Goal: Task Accomplishment & Management: Complete application form

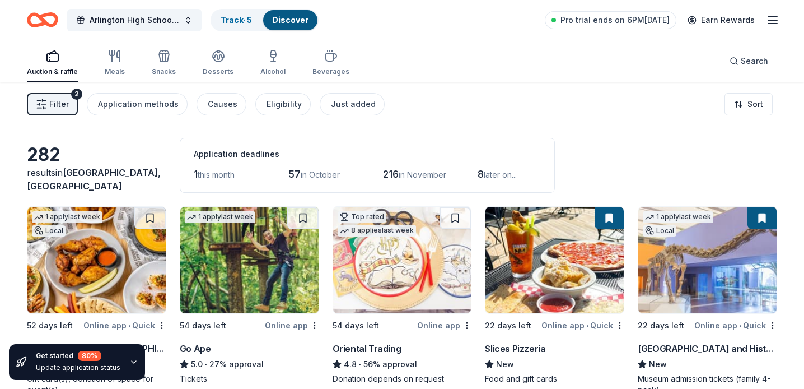
scroll to position [82, 0]
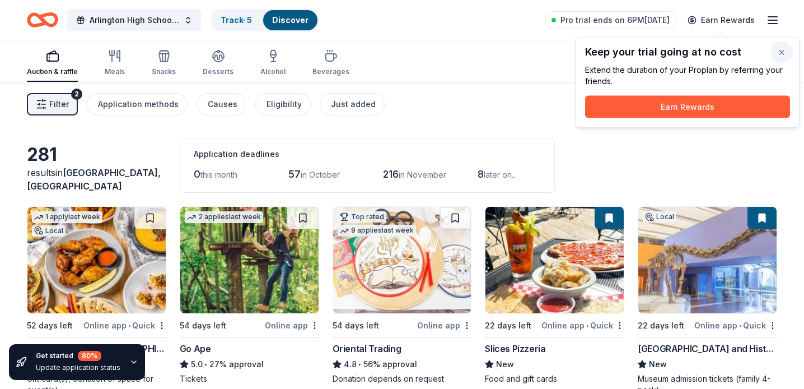
click at [781, 50] on button "button" at bounding box center [782, 52] width 22 height 22
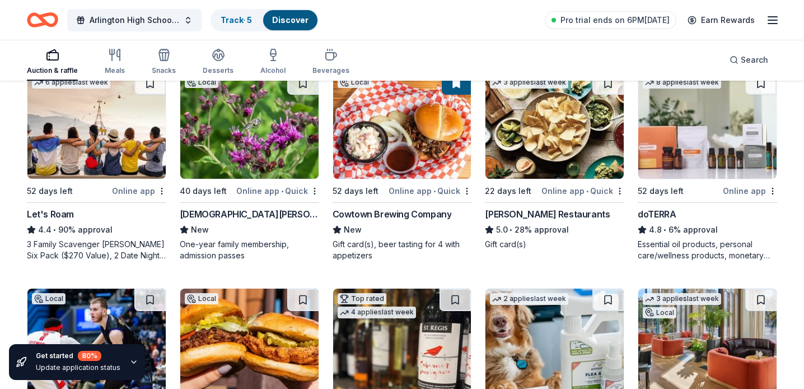
scroll to position [720, 0]
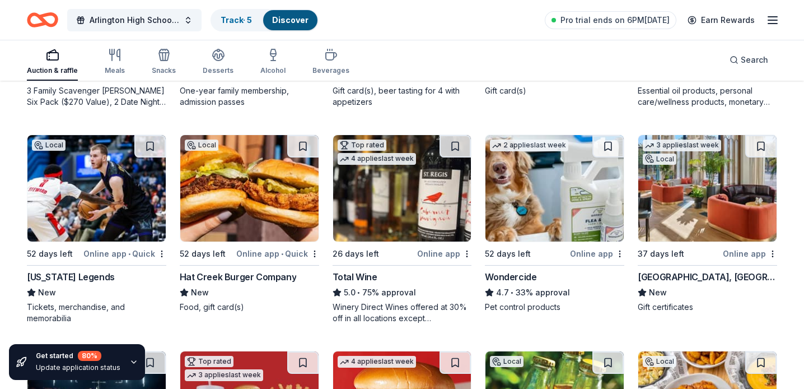
click at [102, 201] on img at bounding box center [96, 188] width 138 height 106
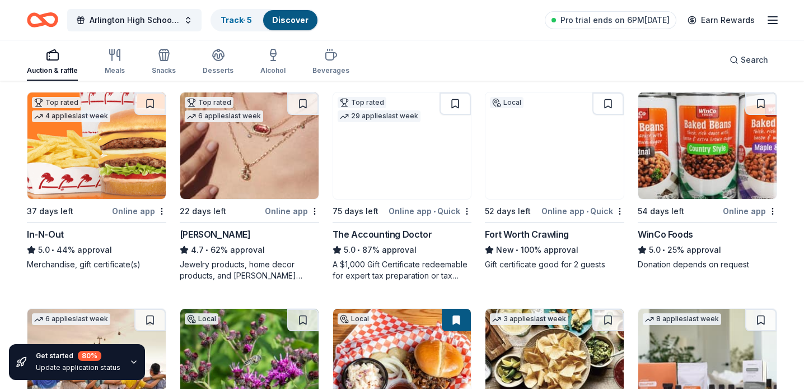
scroll to position [325, 0]
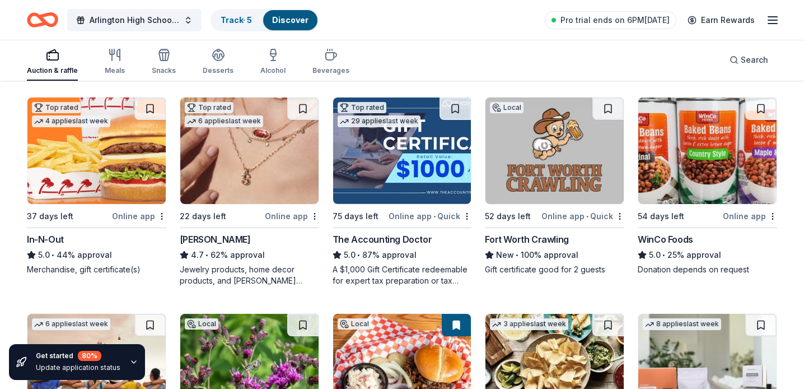
click at [402, 161] on img at bounding box center [402, 150] width 138 height 106
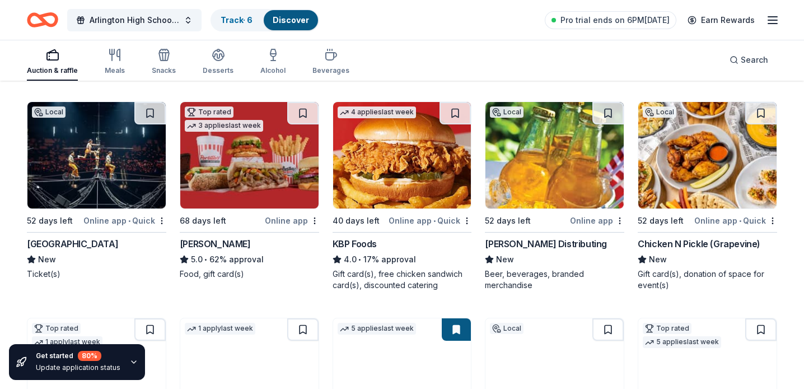
scroll to position [970, 0]
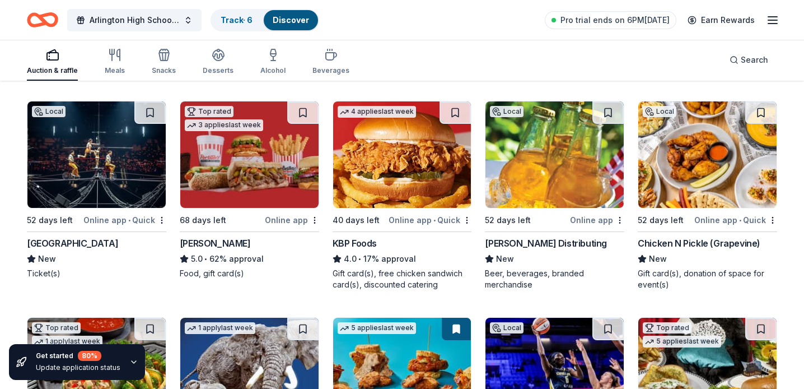
click at [550, 157] on img at bounding box center [554, 154] width 138 height 106
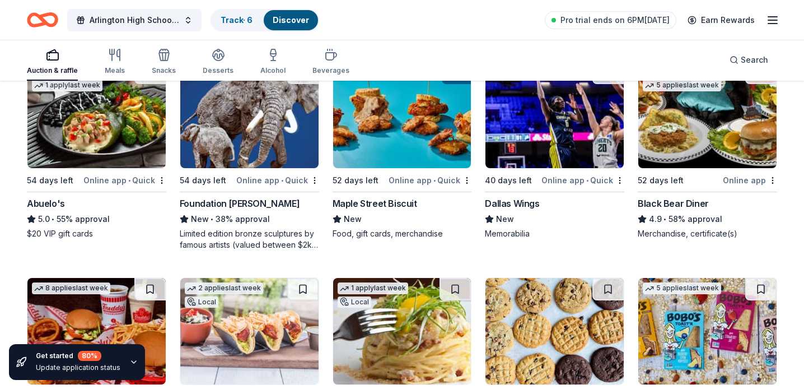
scroll to position [1226, 0]
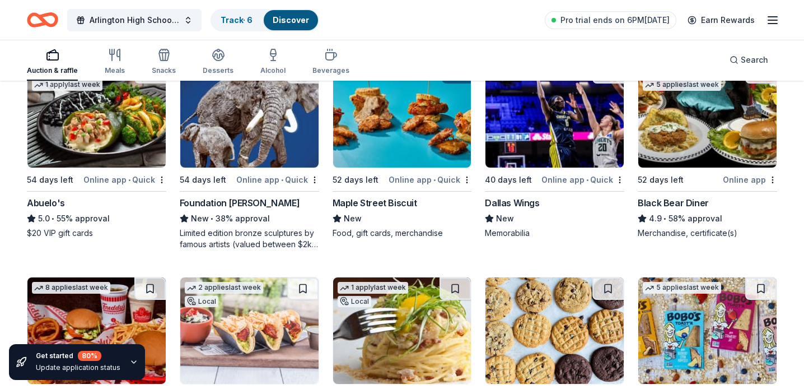
click at [547, 128] on img at bounding box center [554, 114] width 138 height 106
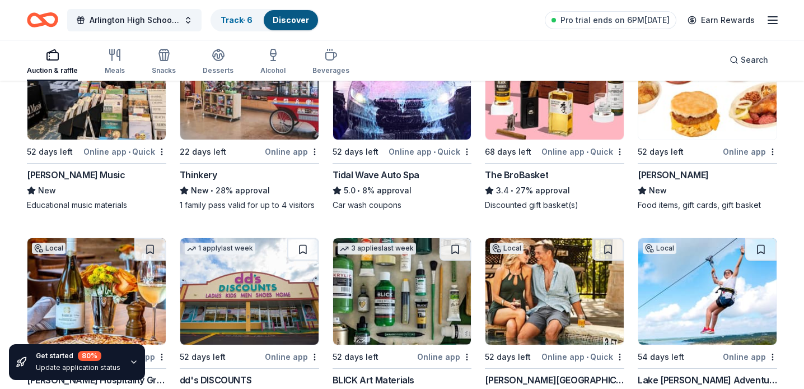
scroll to position [2539, 0]
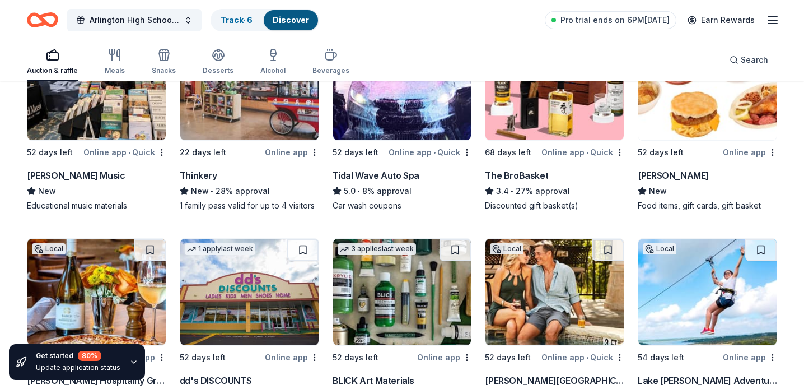
click at [680, 97] on img at bounding box center [707, 87] width 138 height 106
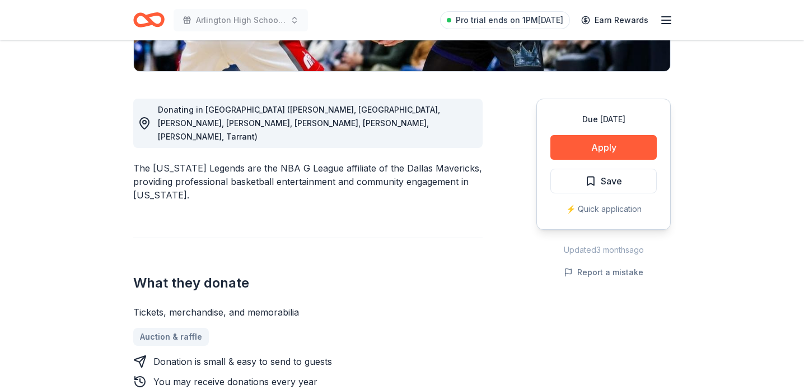
scroll to position [273, 0]
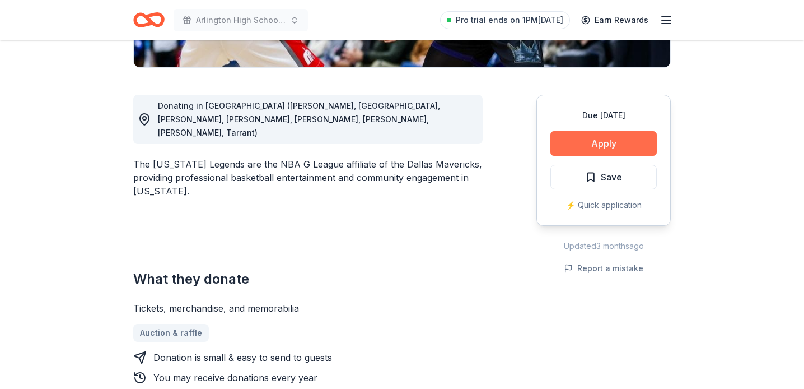
click at [592, 150] on button "Apply" at bounding box center [603, 143] width 106 height 25
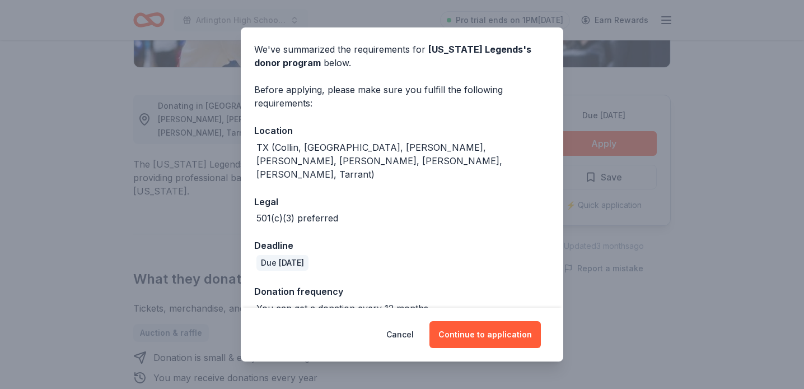
scroll to position [46, 0]
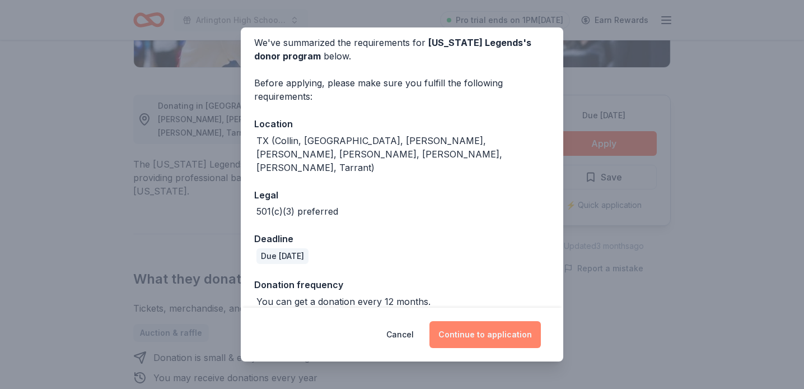
click at [478, 337] on button "Continue to application" at bounding box center [485, 334] width 111 height 27
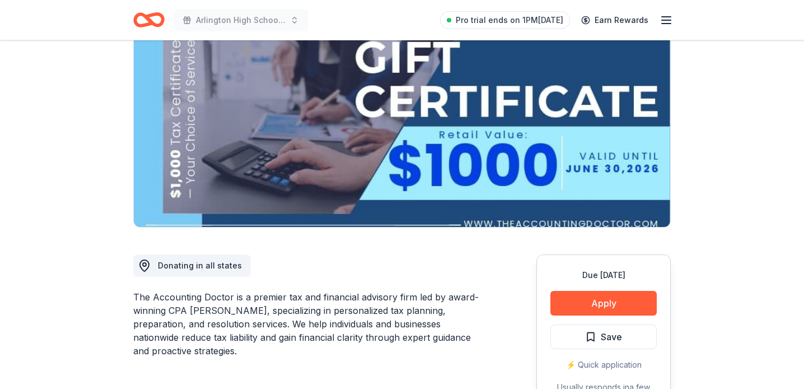
scroll to position [115, 0]
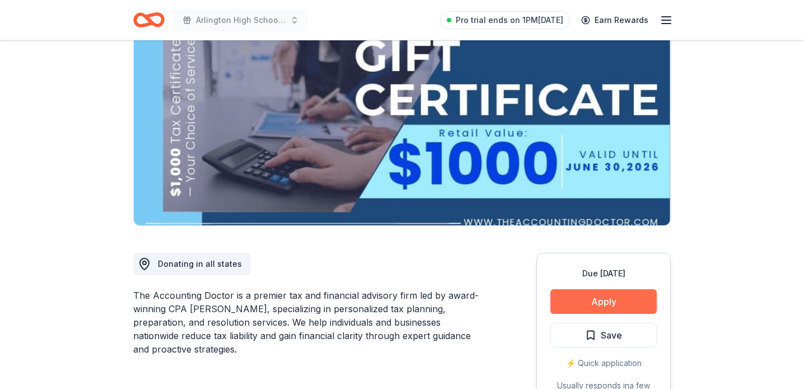
click at [589, 304] on button "Apply" at bounding box center [603, 301] width 106 height 25
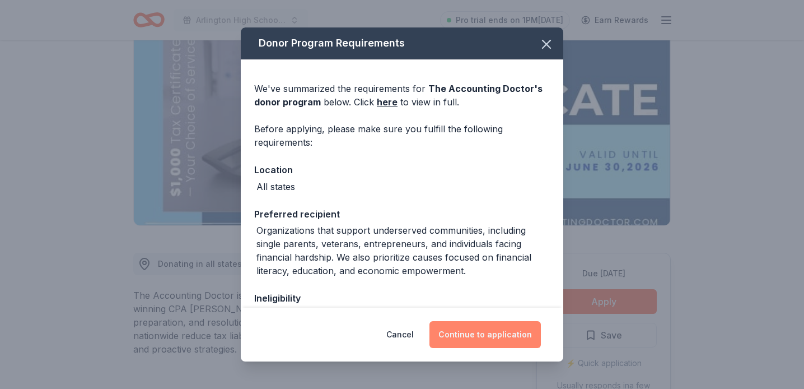
click at [483, 335] on button "Continue to application" at bounding box center [485, 334] width 111 height 27
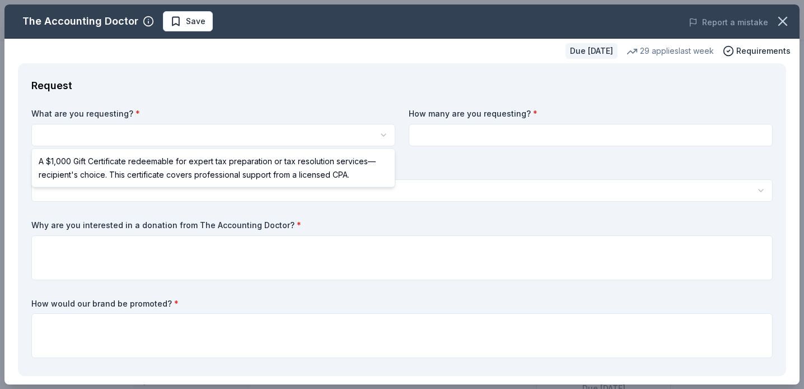
scroll to position [0, 0]
click at [259, 138] on html "Arlington High School Choir Renaissance Festival Save Apply Due in 75 days Shar…" at bounding box center [402, 194] width 804 height 389
select select "A $1,000 Gift Certificate redeemable for expert tax preparation or tax resoluti…"
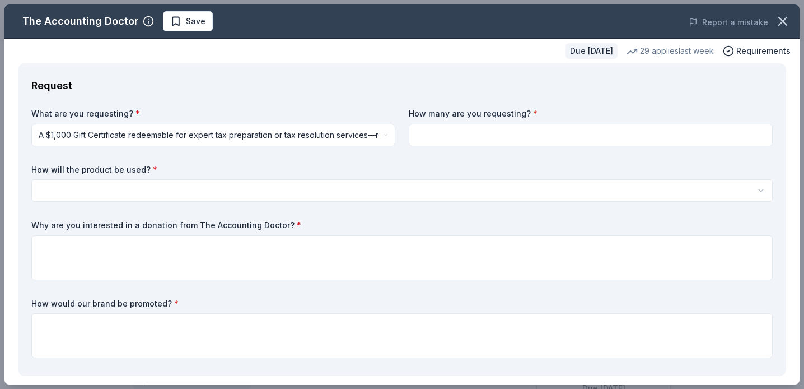
click at [428, 134] on input at bounding box center [591, 135] width 364 height 22
type input "2"
click at [220, 186] on html "Arlington High School Choir Renaissance Festival Save Apply Due in 75 days Shar…" at bounding box center [402, 194] width 804 height 389
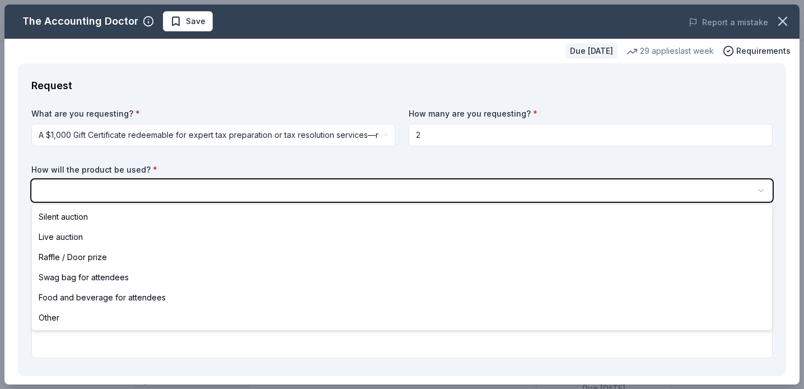
click at [220, 186] on html "Arlington High School Choir Renaissance Festival Save Apply Due in 75 days Shar…" at bounding box center [402, 194] width 804 height 389
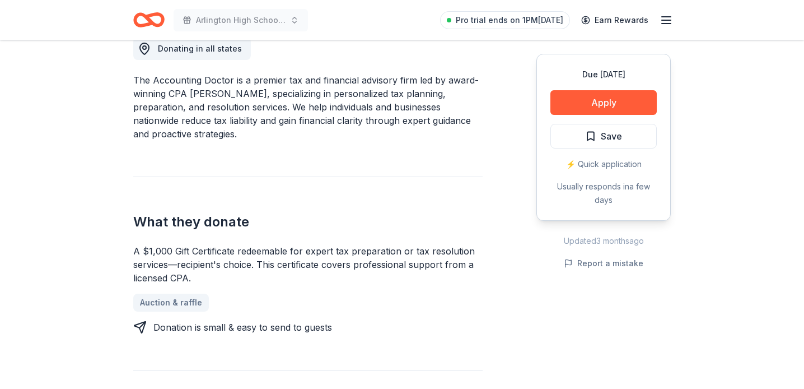
scroll to position [323, 0]
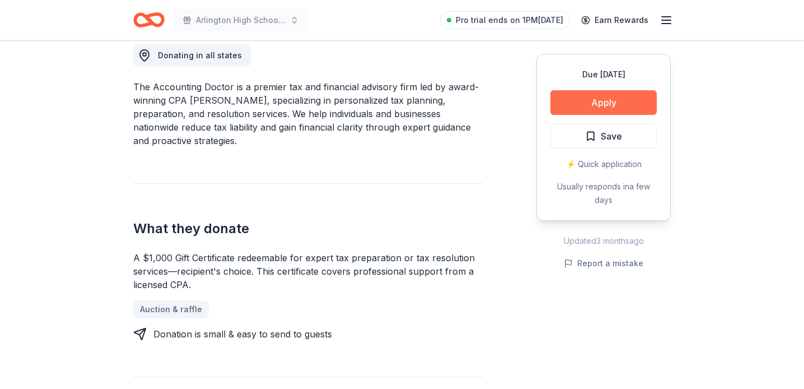
click at [614, 99] on button "Apply" at bounding box center [603, 102] width 106 height 25
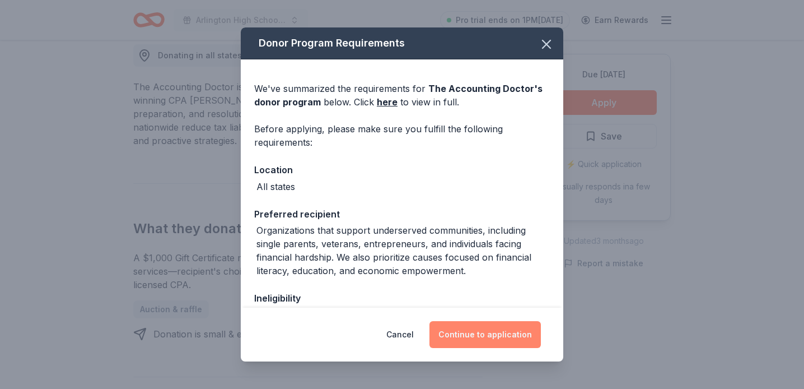
click at [478, 336] on button "Continue to application" at bounding box center [485, 334] width 111 height 27
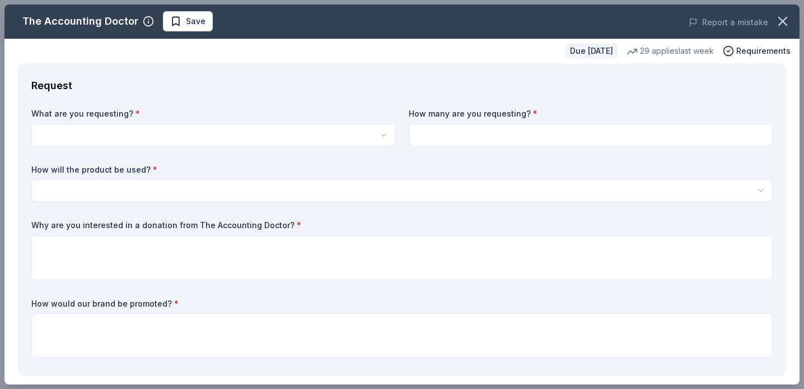
scroll to position [0, 0]
click at [245, 133] on html "Arlington High School Choir Renaissance Festival Pro trial ends on 1PM, 9/24 Ea…" at bounding box center [402, 194] width 804 height 389
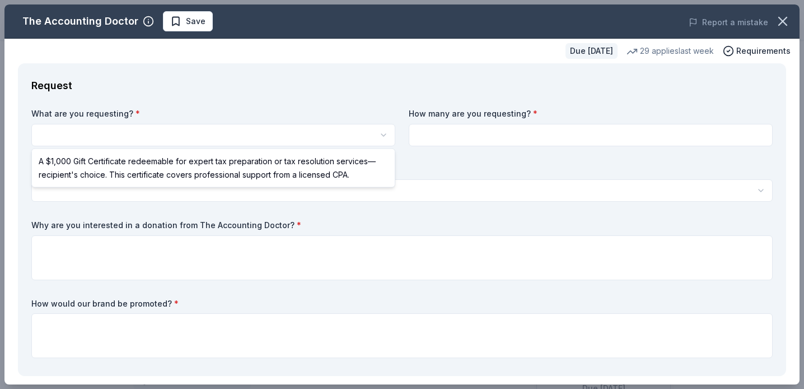
click at [257, 135] on html "Arlington High School Choir Renaissance Festival Save Apply Due in 75 days Shar…" at bounding box center [402, 194] width 804 height 389
select select "A $1,000 Gift Certificate redeemable for expert tax preparation or tax resoluti…"
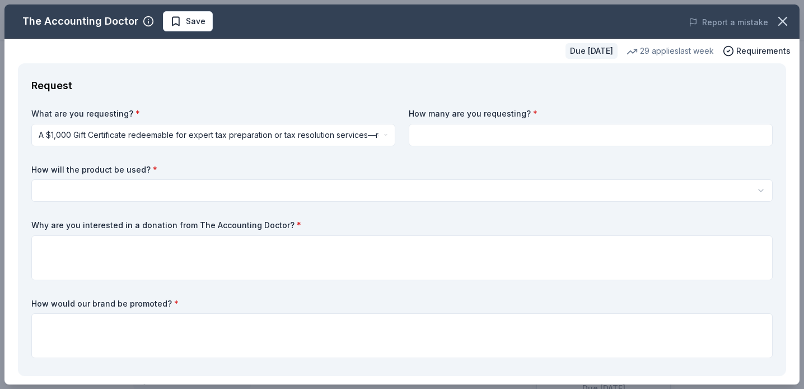
click at [427, 147] on div "What are you requesting? * A $1,000 Gift Certificate redeemable for expert tax …" at bounding box center [401, 235] width 741 height 254
click at [427, 136] on input at bounding box center [591, 135] width 364 height 22
type input "2"
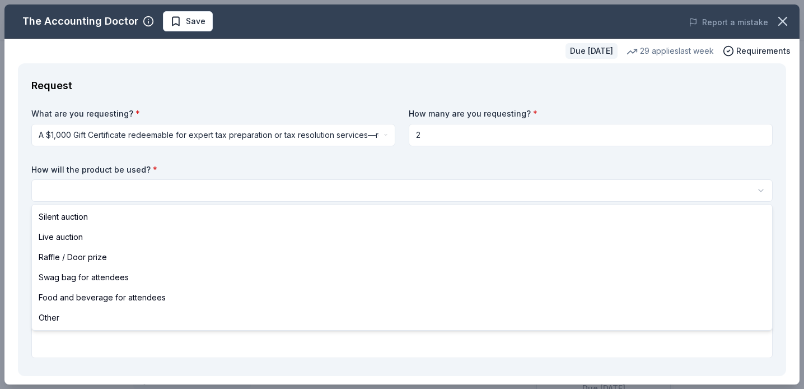
click at [242, 183] on html "Arlington High School Choir Renaissance Festival Save Apply Due in 75 days Shar…" at bounding box center [402, 194] width 804 height 389
select select "silentAuction"
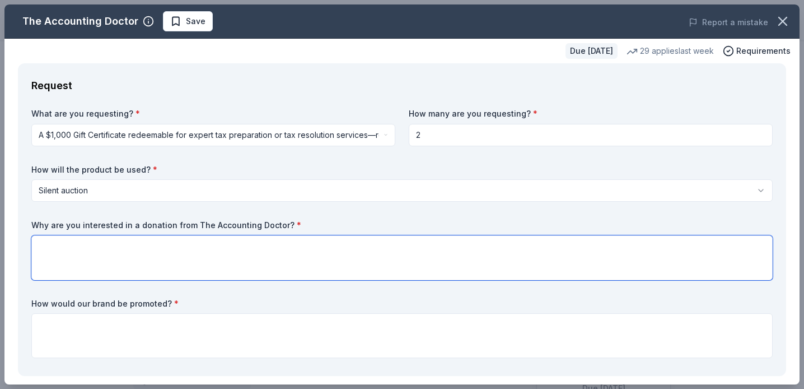
click at [197, 259] on textarea at bounding box center [401, 257] width 741 height 45
paste textarea "The Arlington High School Choir is hosting its annual Renaissance Festival, [DA…"
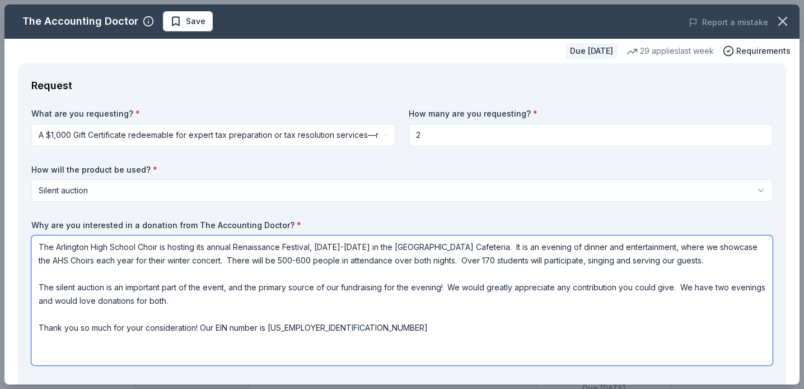
scroll to position [1, 0]
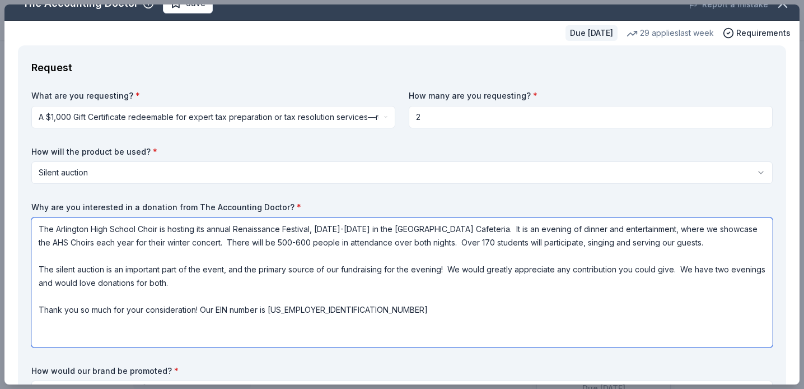
click at [315, 237] on textarea "The Arlington High School Choir is hosting its annual Renaissance Festival, [DA…" at bounding box center [401, 282] width 741 height 130
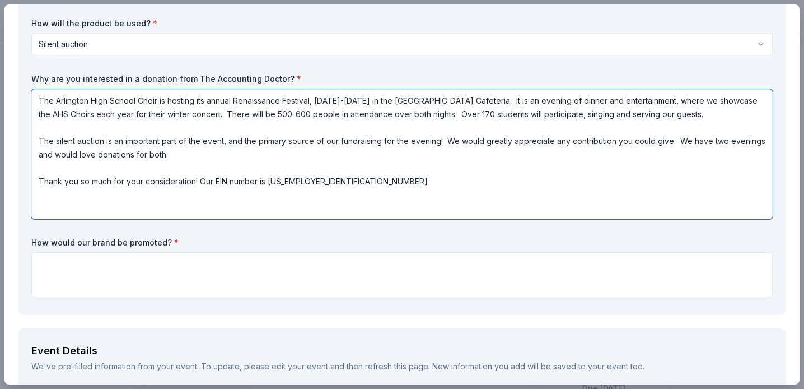
scroll to position [168, 0]
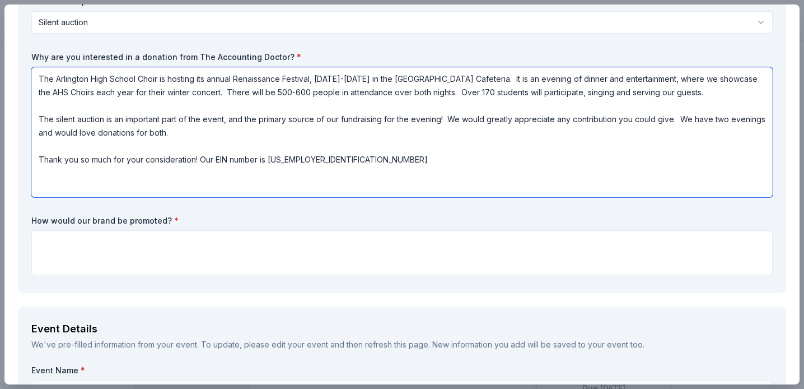
type textarea "The Arlington High School Choir is hosting its annual Renaissance Festival, [DA…"
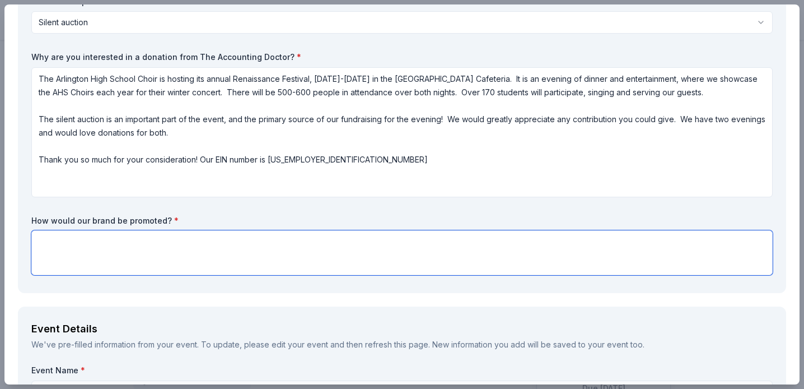
click at [277, 246] on textarea at bounding box center [401, 252] width 741 height 45
type textarea "s"
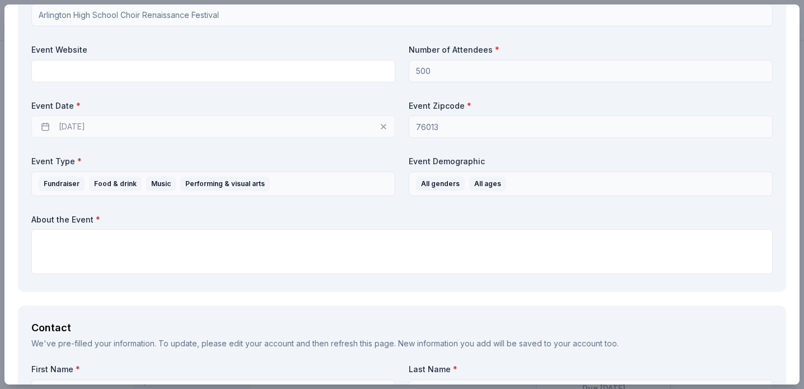
scroll to position [550, 0]
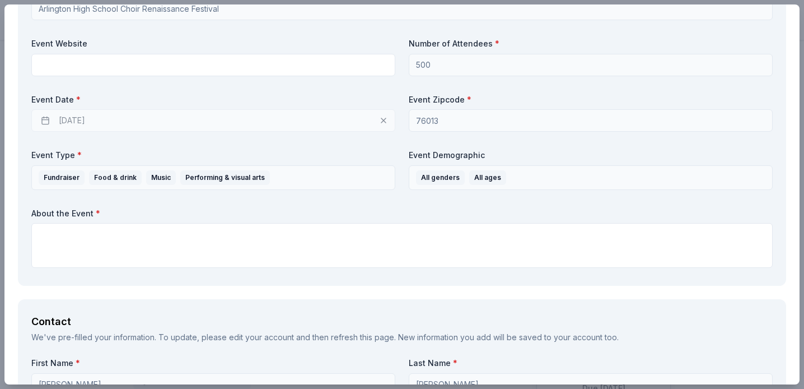
type textarea "Silent Auction tables, auction program and social media"
click at [281, 118] on div "12/11/2025" at bounding box center [213, 120] width 364 height 22
click at [381, 118] on div "12/11/2025" at bounding box center [213, 120] width 364 height 22
click at [281, 137] on div "Event Name * Arlington High School Choir Renaissance Festival Event Website Num…" at bounding box center [401, 127] width 741 height 290
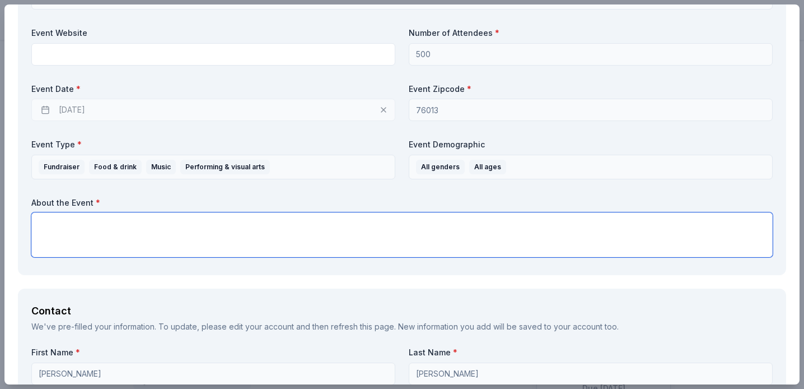
click at [253, 217] on textarea at bounding box center [401, 234] width 741 height 45
paste textarea "The Arlington High School Choir is hosting its annual Renaissance Festival, [DA…"
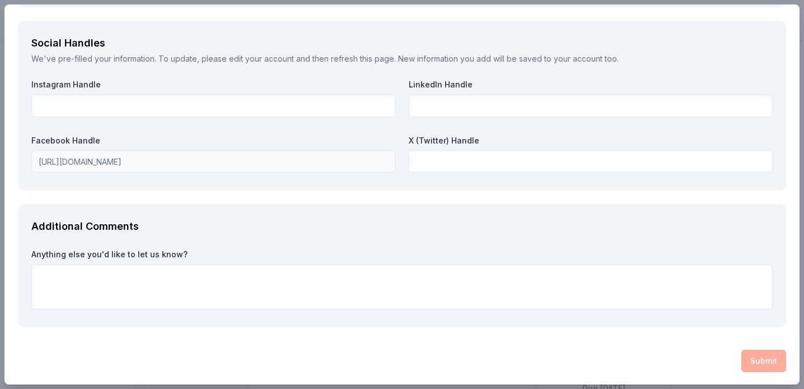
scroll to position [1444, 0]
type textarea "The Arlington High School Choir is hosting its annual Renaissance Festival, [DA…"
click at [753, 362] on div "Submit" at bounding box center [402, 360] width 768 height 22
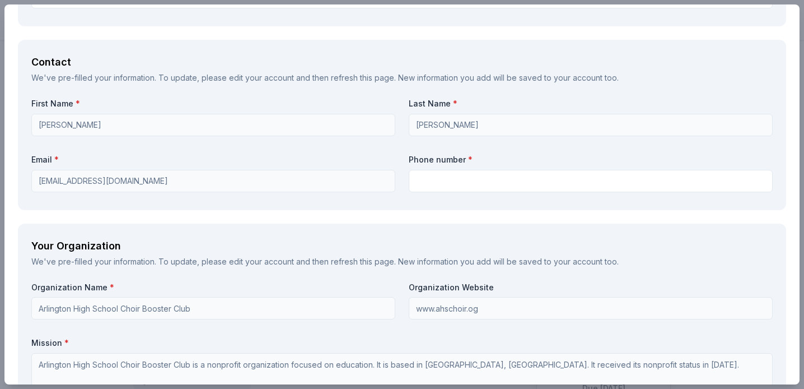
scroll to position [898, 0]
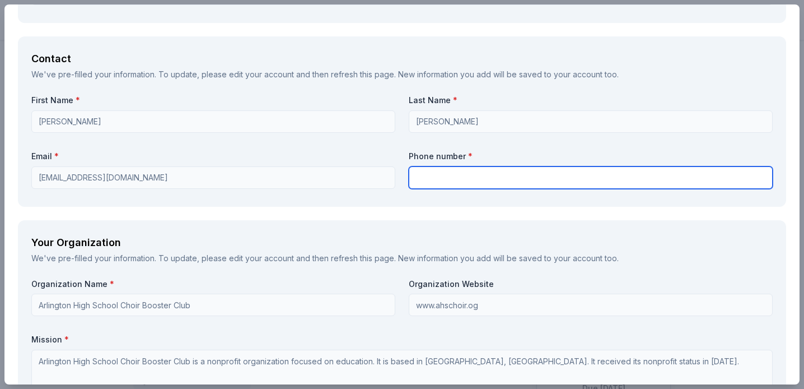
click at [443, 178] on input "text" at bounding box center [591, 177] width 364 height 22
type input "8176890056"
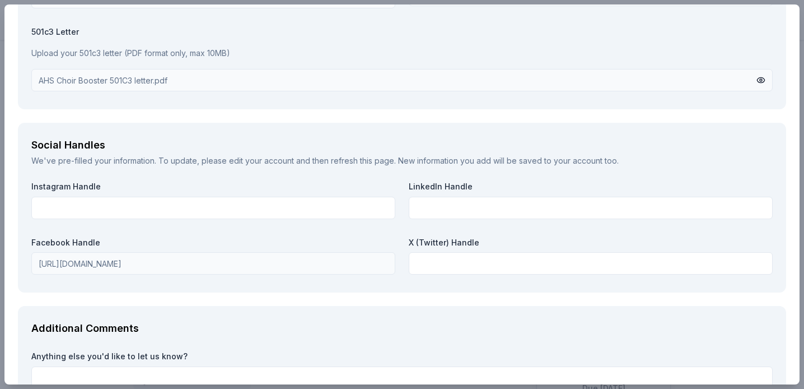
scroll to position [1444, 0]
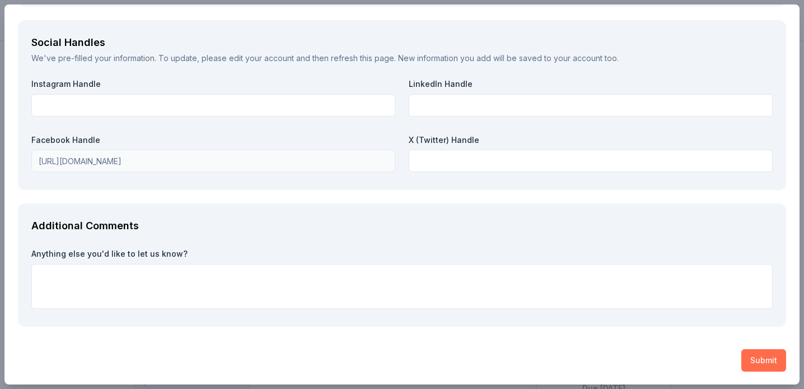
click at [753, 358] on button "Submit" at bounding box center [763, 360] width 45 height 22
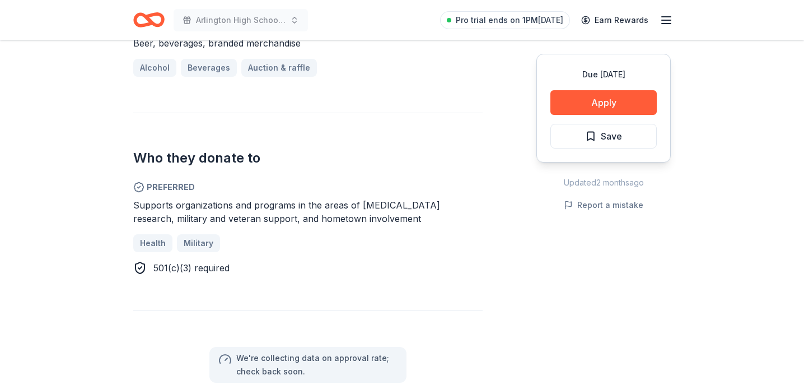
scroll to position [526, 0]
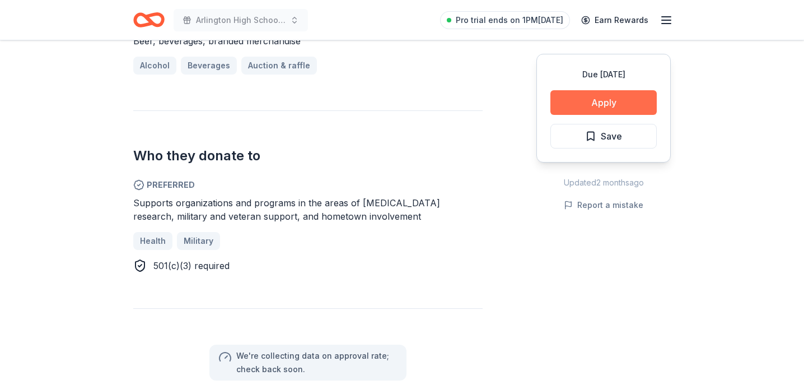
click at [599, 95] on button "Apply" at bounding box center [603, 102] width 106 height 25
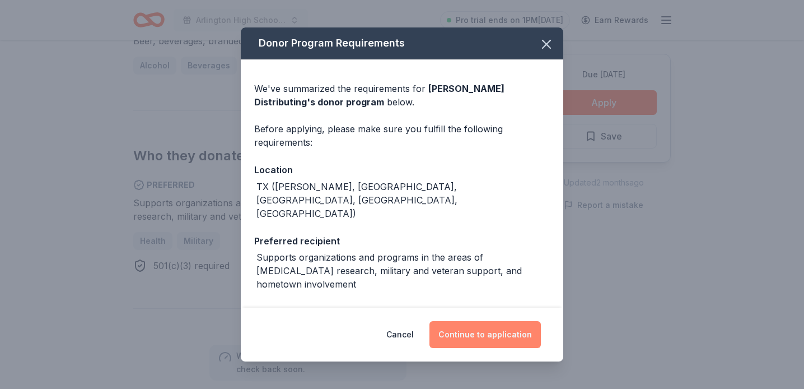
click at [507, 330] on button "Continue to application" at bounding box center [485, 334] width 111 height 27
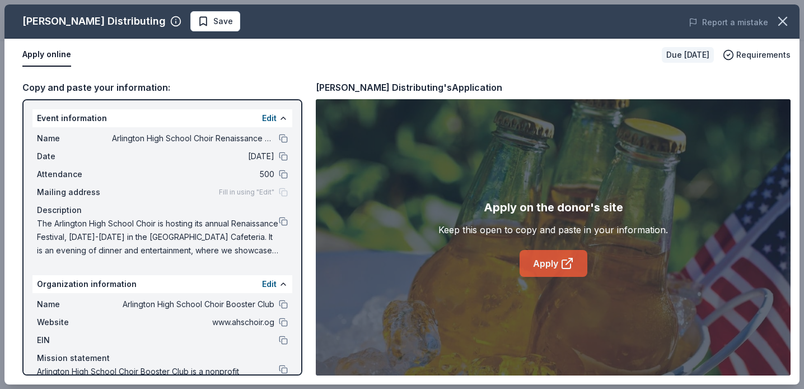
click at [540, 264] on link "Apply" at bounding box center [554, 263] width 68 height 27
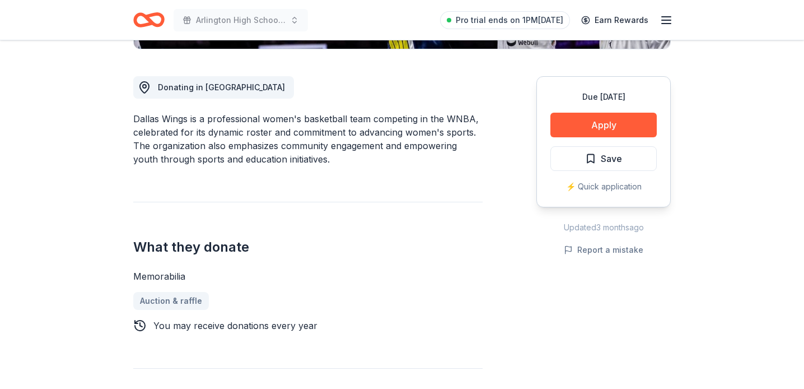
scroll to position [292, 0]
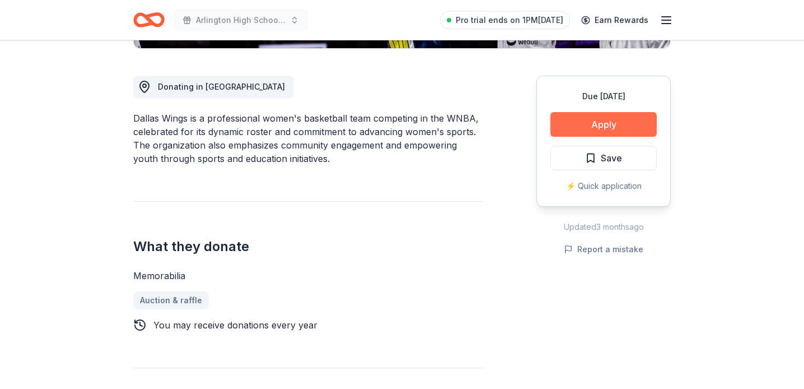
click at [579, 125] on button "Apply" at bounding box center [603, 124] width 106 height 25
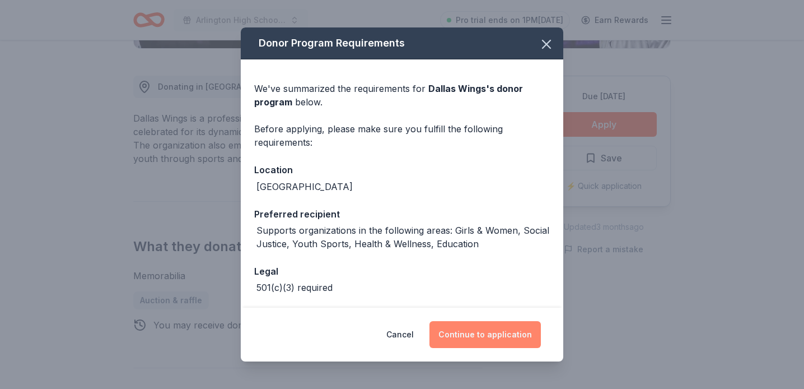
click at [484, 342] on button "Continue to application" at bounding box center [485, 334] width 111 height 27
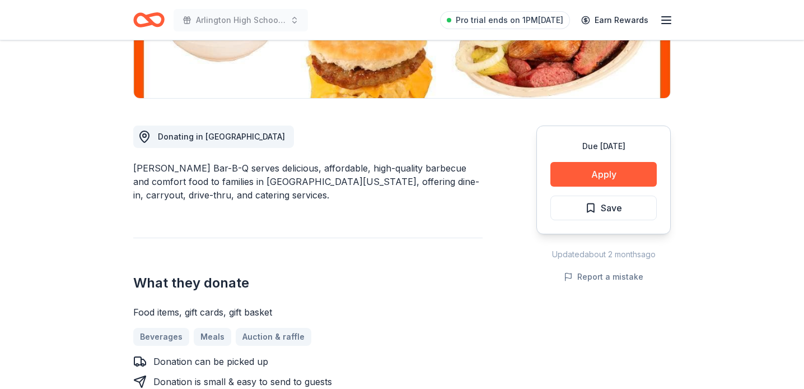
scroll to position [253, 0]
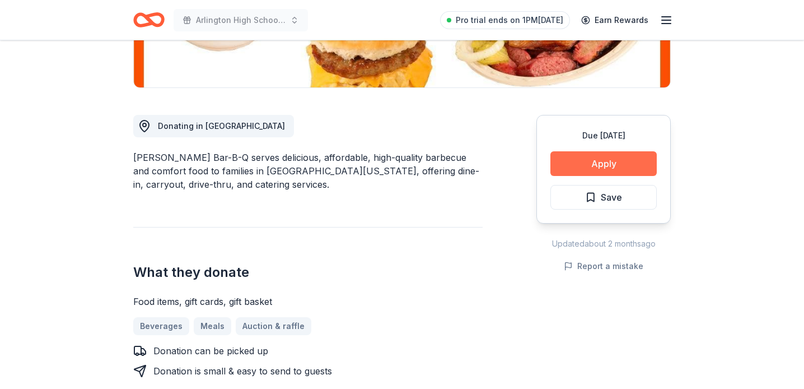
click at [588, 161] on button "Apply" at bounding box center [603, 163] width 106 height 25
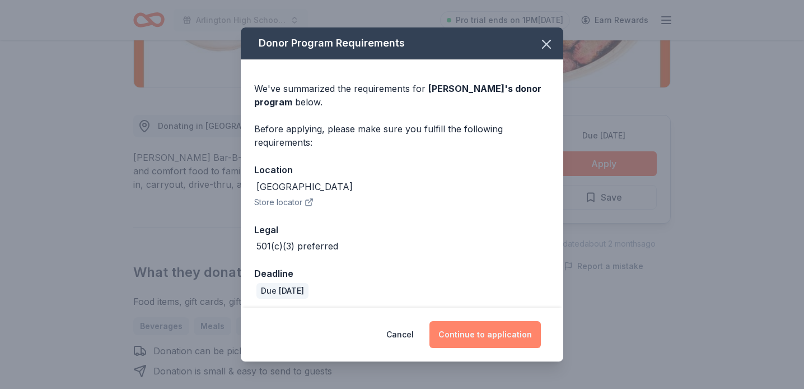
click at [497, 331] on button "Continue to application" at bounding box center [485, 334] width 111 height 27
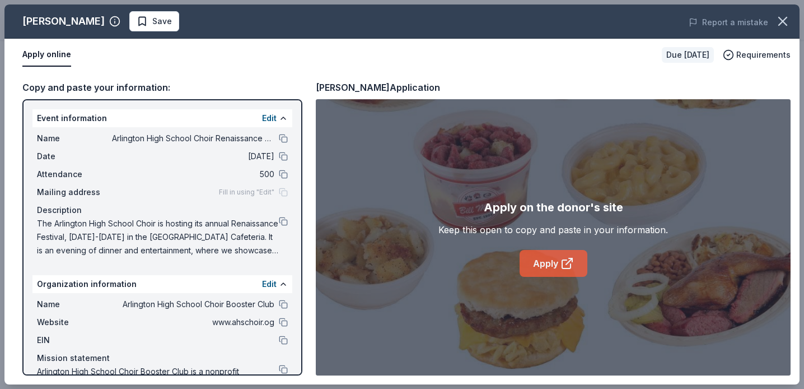
click at [538, 263] on link "Apply" at bounding box center [554, 263] width 68 height 27
